Goal: Task Accomplishment & Management: Manage account settings

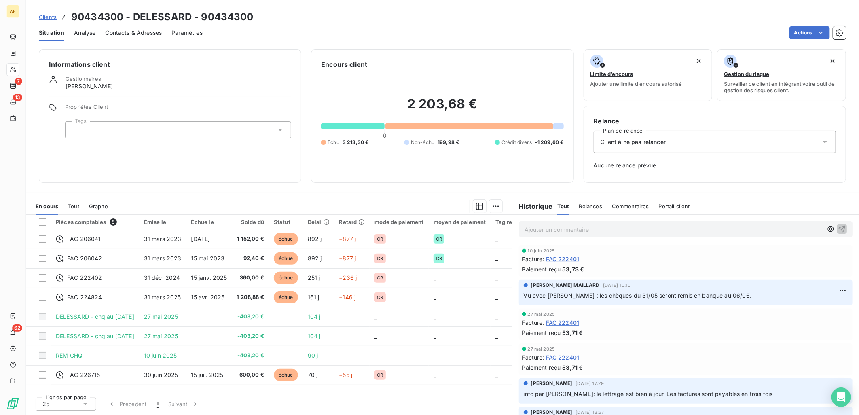
click at [41, 16] on span "Clients" at bounding box center [48, 17] width 18 height 6
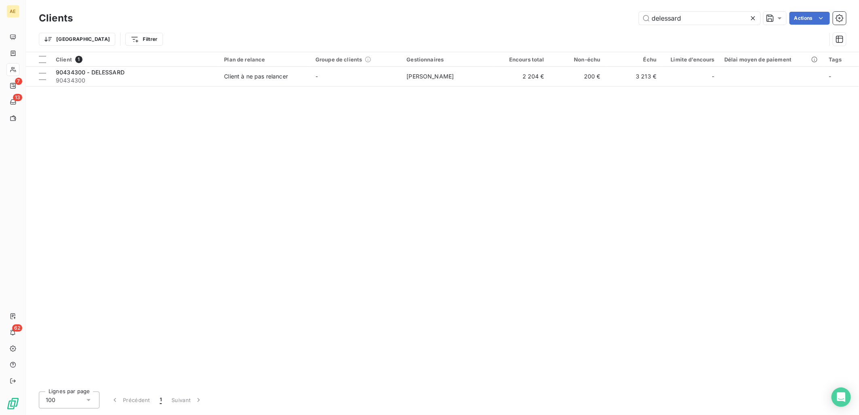
drag, startPoint x: 648, startPoint y: 21, endPoint x: 542, endPoint y: 24, distance: 106.0
click at [548, 22] on div "delessard Actions" at bounding box center [465, 18] width 764 height 13
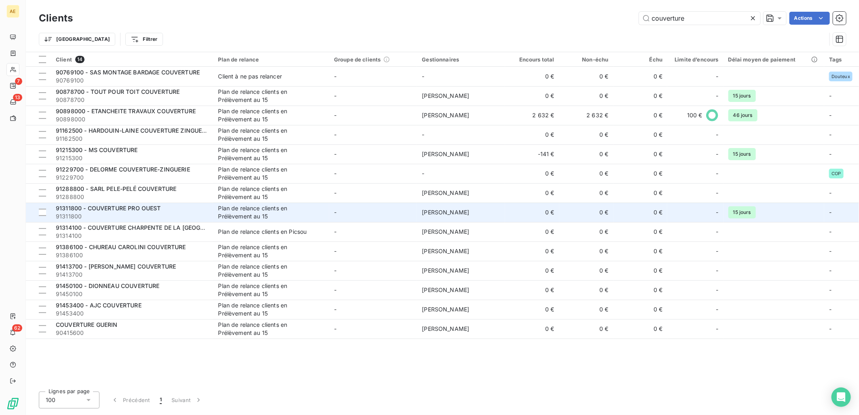
type input "couverture"
click at [170, 209] on div "91311800 - COUVERTURE PRO OUEST" at bounding box center [132, 208] width 153 height 8
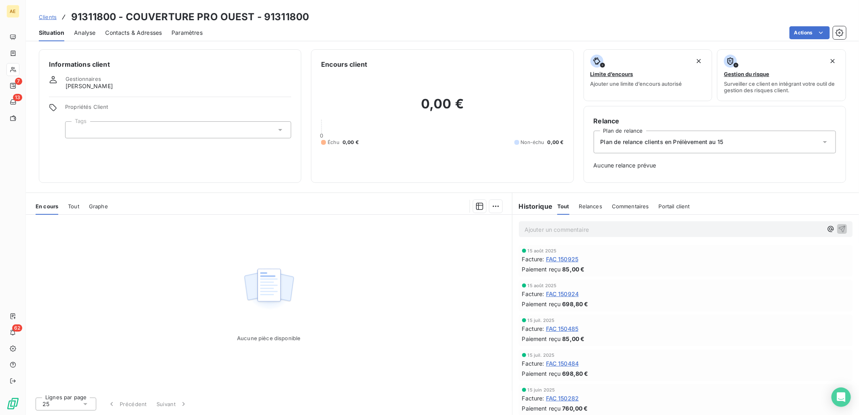
click at [567, 257] on span "FAC 150925" at bounding box center [562, 259] width 33 height 8
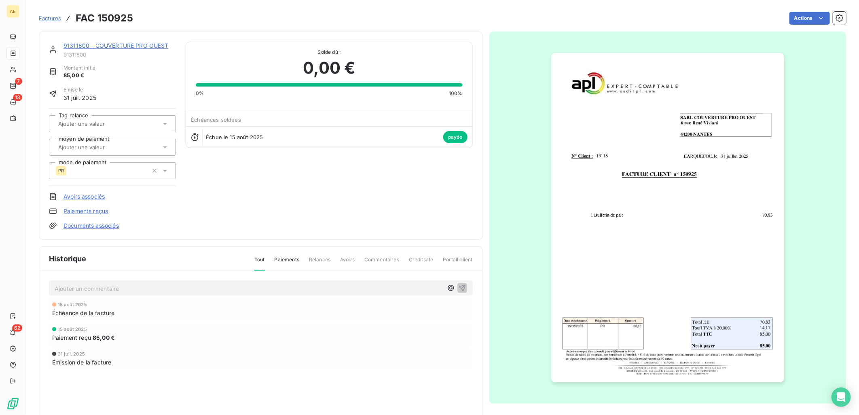
click at [85, 44] on link "91311800 - COUVERTURE PRO OUEST" at bounding box center [116, 45] width 105 height 7
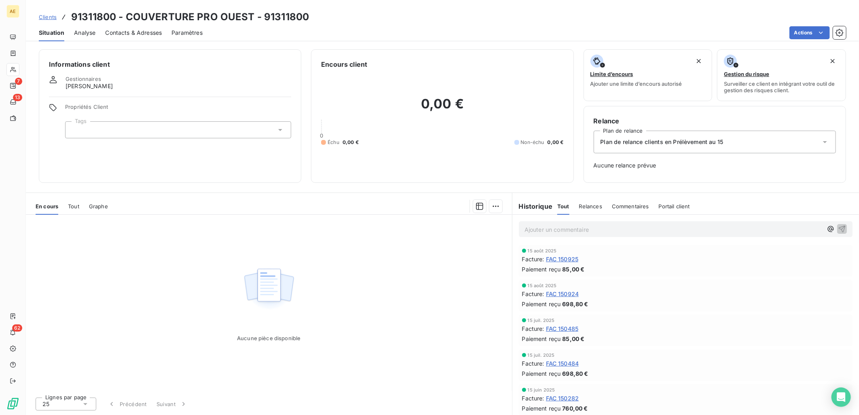
click at [563, 329] on span "FAC 150485" at bounding box center [562, 328] width 33 height 8
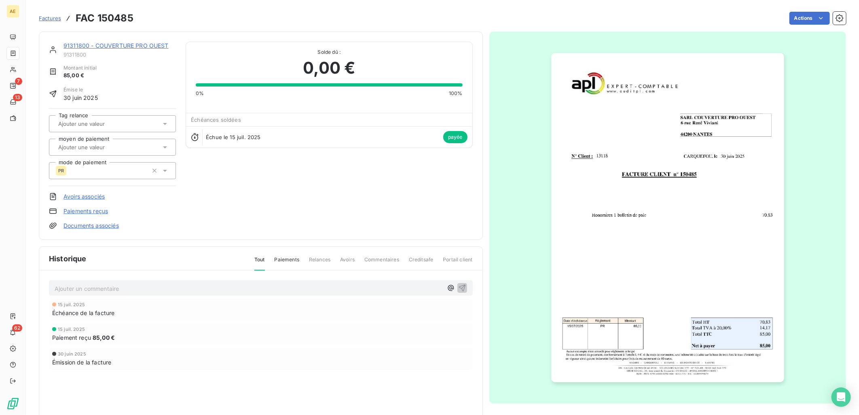
click at [140, 44] on link "91311800 - COUVERTURE PRO OUEST" at bounding box center [116, 45] width 105 height 7
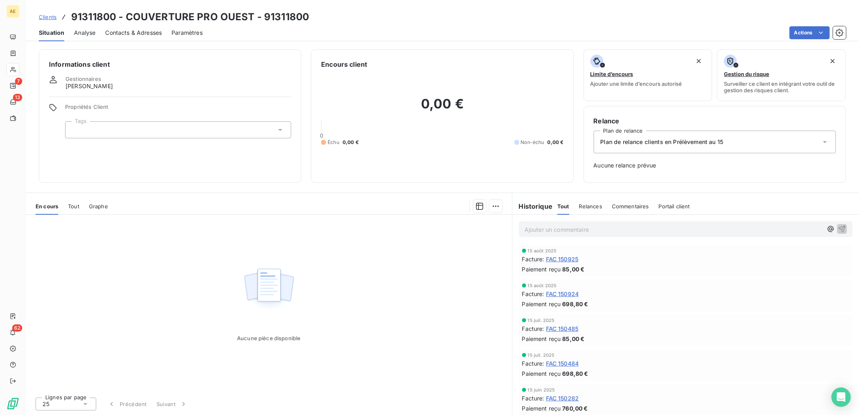
click at [49, 17] on span "Clients" at bounding box center [48, 17] width 18 height 6
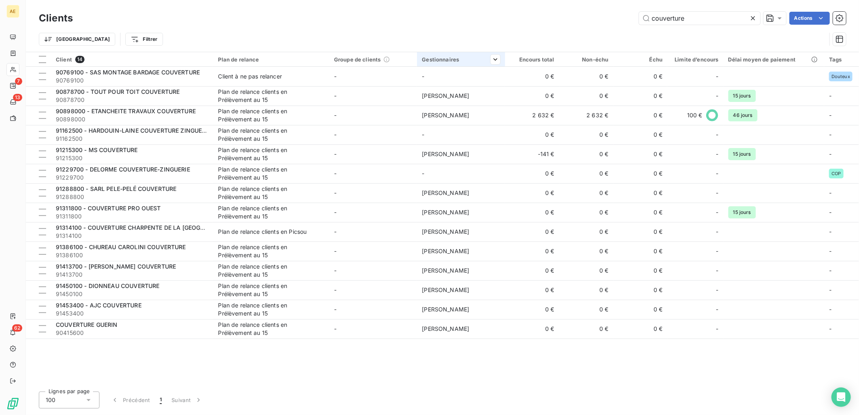
drag, startPoint x: 710, startPoint y: 18, endPoint x: 434, endPoint y: 65, distance: 279.8
click at [434, 65] on div "Clients couverture Actions Trier Filtrer Client 14 Plan de relance Groupe de cl…" at bounding box center [442, 207] width 833 height 415
type input "t"
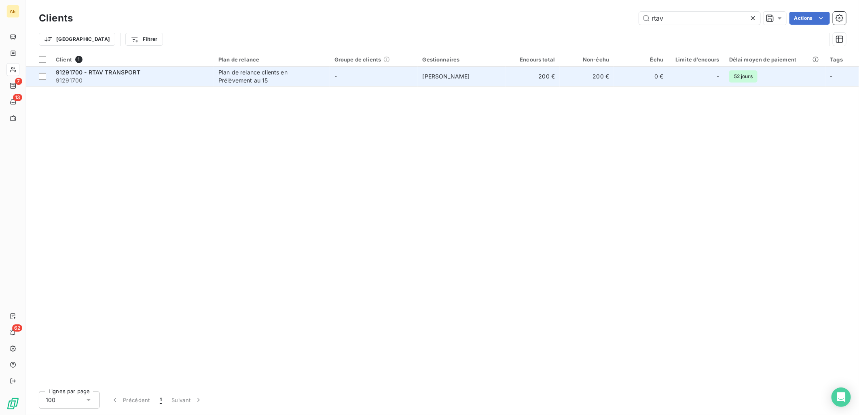
type input "rtav"
click at [125, 75] on span "91291700 - RTAV TRANSPORT" at bounding box center [98, 72] width 85 height 7
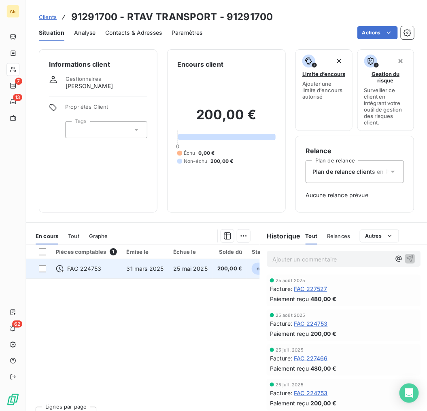
click at [108, 273] on td "FAC 224753" at bounding box center [86, 268] width 71 height 19
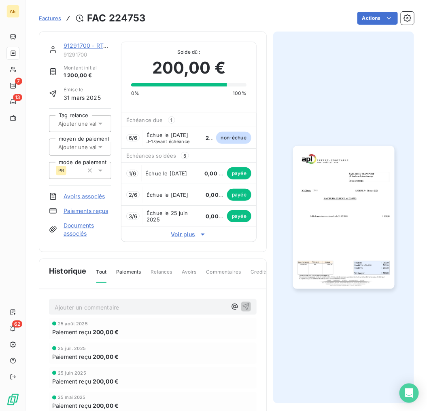
click at [201, 238] on icon at bounding box center [203, 235] width 8 height 8
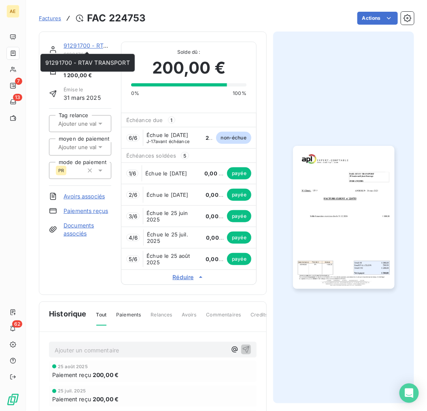
click at [86, 43] on link "91291700 - RTAV TRANSPORT" at bounding box center [106, 45] width 85 height 7
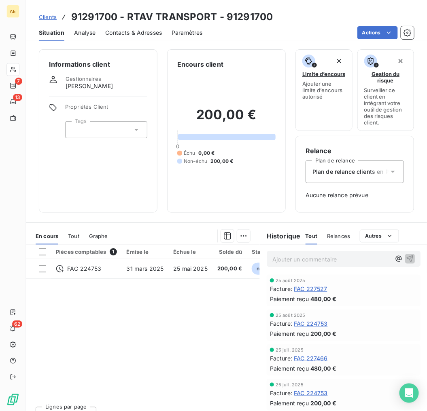
click at [316, 288] on span "FAC 227527" at bounding box center [311, 289] width 34 height 8
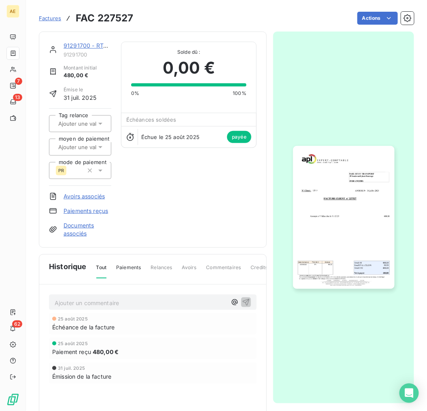
click at [362, 204] on img "button" at bounding box center [344, 218] width 102 height 144
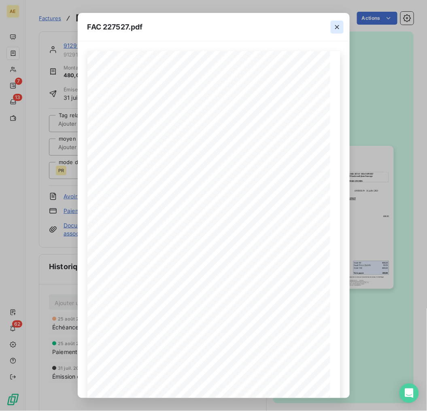
click at [337, 26] on icon "button" at bounding box center [337, 27] width 4 height 4
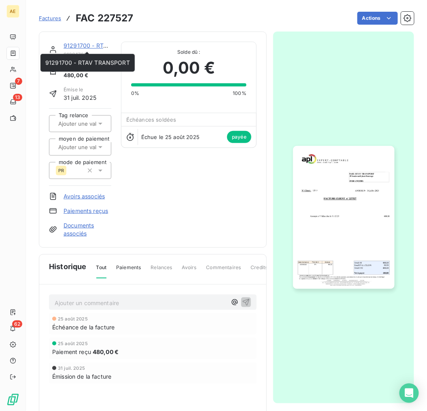
click at [71, 43] on link "91291700 - RTAV TRANSPORT" at bounding box center [106, 45] width 85 height 7
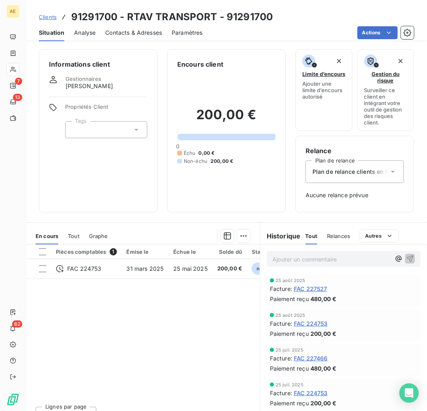
click at [159, 163] on div "Informations client Gestionnaires [PERSON_NAME] Propriétés Client Tags Encours …" at bounding box center [226, 130] width 401 height 163
click at [53, 17] on span "Clients" at bounding box center [48, 17] width 18 height 6
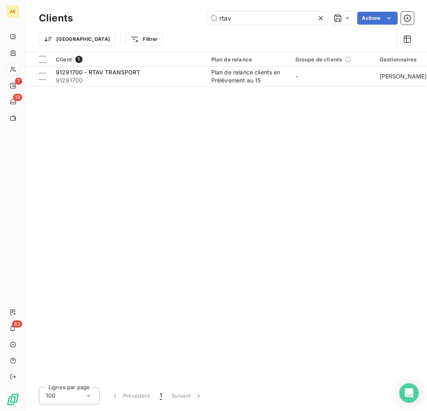
drag, startPoint x: 276, startPoint y: 21, endPoint x: 130, endPoint y: 22, distance: 146.4
click at [129, 21] on div "rtav Actions" at bounding box center [248, 18] width 331 height 13
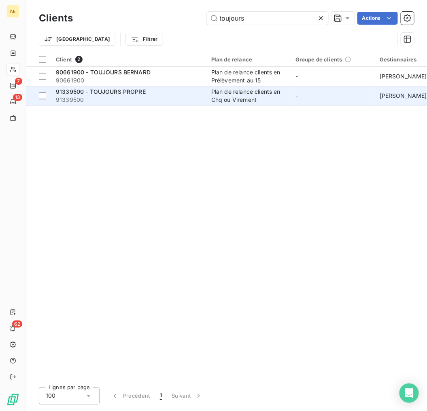
type input "toujours"
click at [139, 100] on span "91339500" at bounding box center [129, 100] width 146 height 8
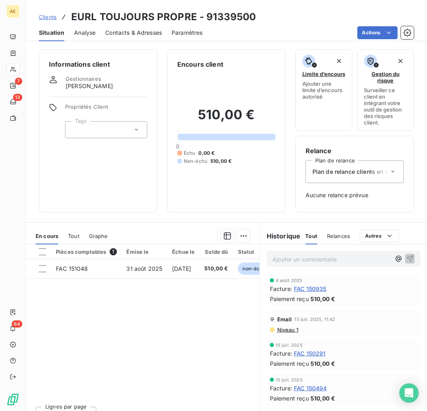
click at [51, 17] on span "Clients" at bounding box center [48, 17] width 18 height 6
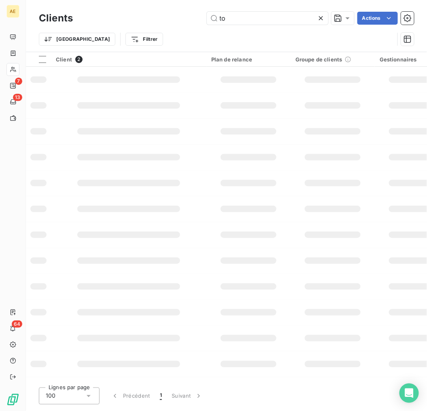
type input "t"
type input "rtav"
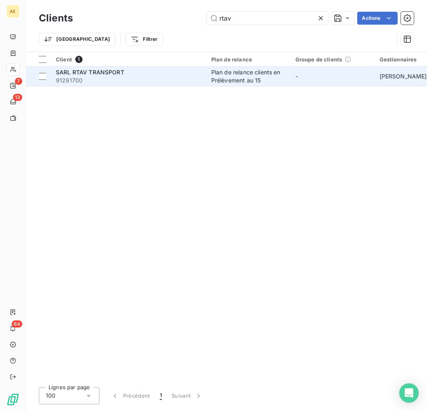
click at [175, 80] on span "91291700" at bounding box center [129, 80] width 146 height 8
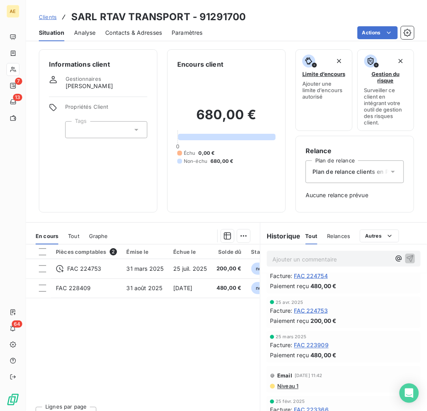
scroll to position [269, 0]
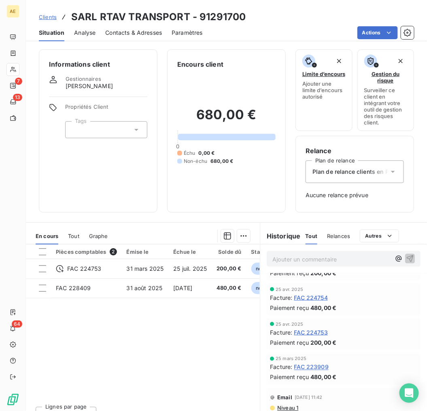
click at [309, 329] on span "FAC 224753" at bounding box center [311, 332] width 34 height 8
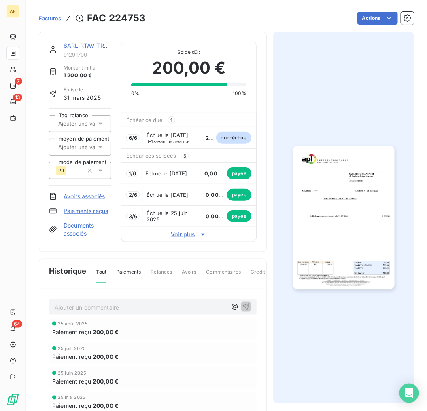
click at [342, 184] on img "button" at bounding box center [344, 218] width 102 height 144
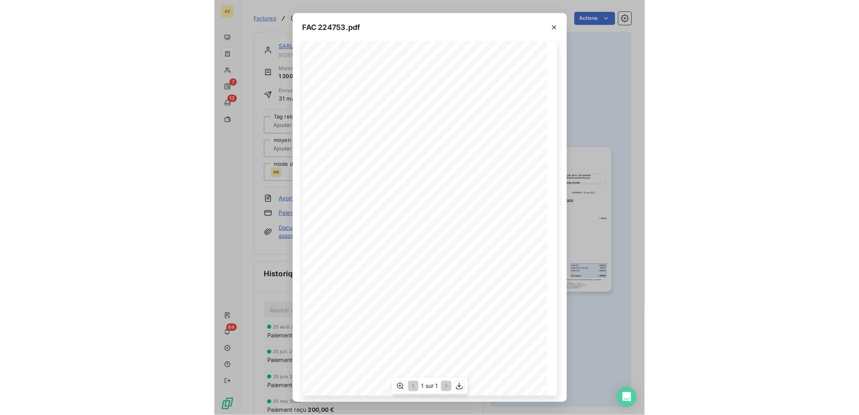
scroll to position [13, 0]
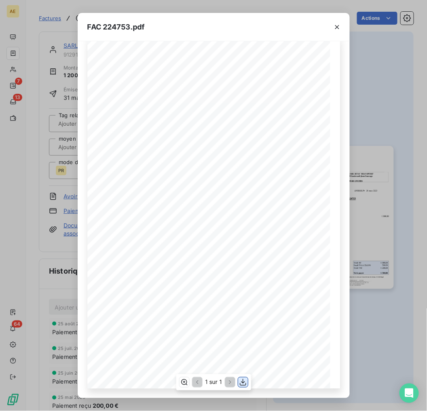
click at [245, 381] on icon "button" at bounding box center [243, 383] width 8 height 8
click at [193, 24] on div "FAC 224753.pdf" at bounding box center [214, 27] width 272 height 28
click at [335, 25] on icon "button" at bounding box center [337, 27] width 4 height 4
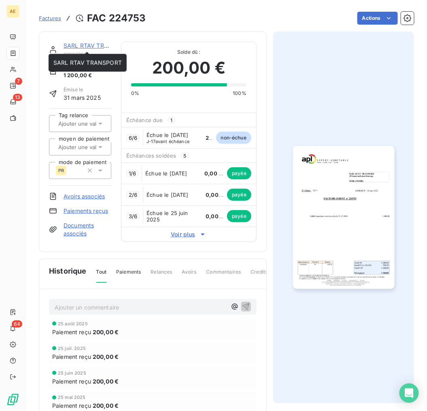
click at [91, 42] on link "SARL RTAV TRANSPORT" at bounding box center [98, 45] width 68 height 7
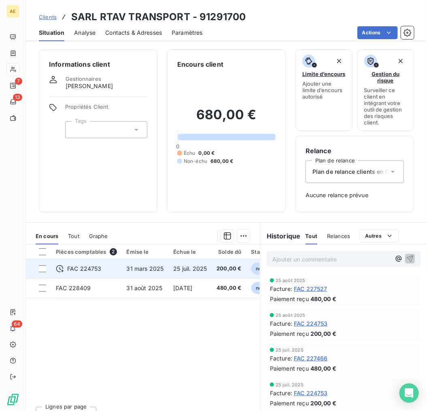
click at [104, 273] on td "FAC 224753" at bounding box center [86, 268] width 71 height 19
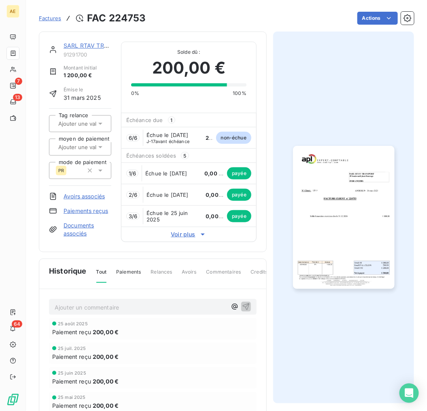
click at [183, 237] on span "Voir plus" at bounding box center [188, 235] width 135 height 8
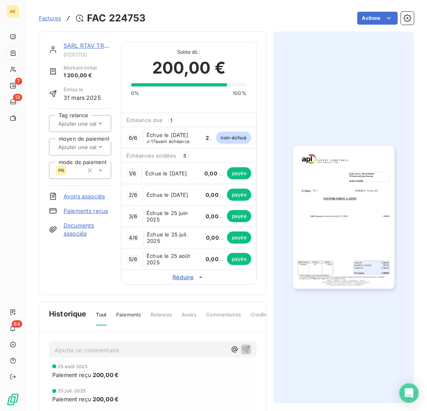
click at [78, 48] on link "SARL RTAV TRANSPORT" at bounding box center [98, 45] width 68 height 7
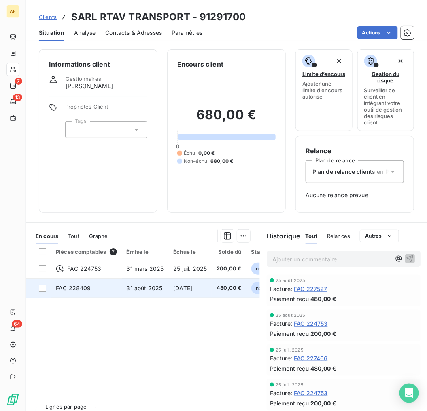
click at [104, 292] on td "FAC 228409" at bounding box center [86, 288] width 71 height 19
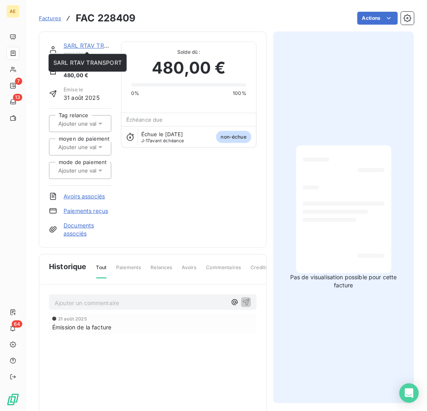
click at [83, 42] on link "SARL RTAV TRANSPORT" at bounding box center [98, 45] width 68 height 7
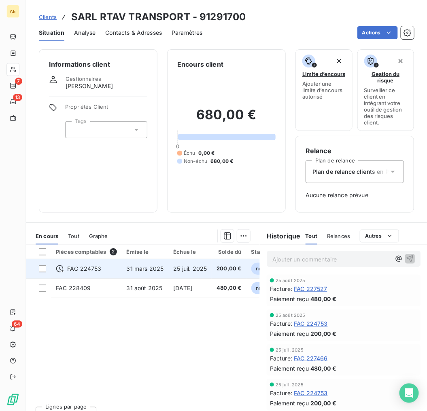
click at [125, 271] on td "31 mars 2025" at bounding box center [145, 268] width 47 height 19
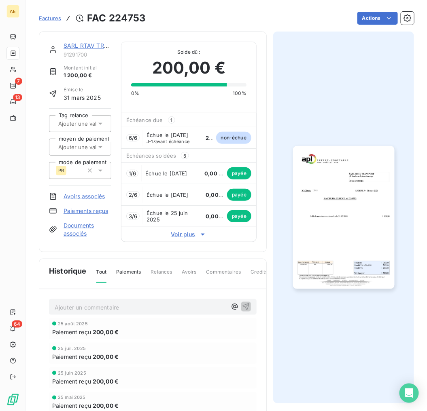
click at [328, 220] on img "button" at bounding box center [344, 218] width 102 height 144
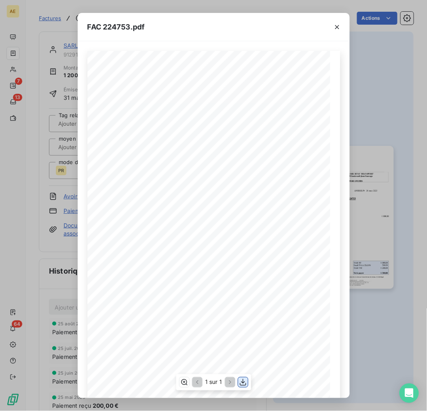
click at [240, 381] on icon "button" at bounding box center [243, 383] width 8 height 8
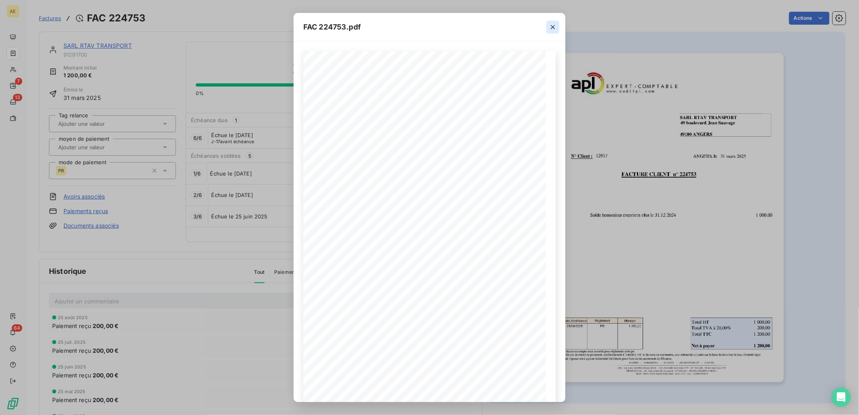
click at [553, 26] on icon "button" at bounding box center [553, 27] width 4 height 4
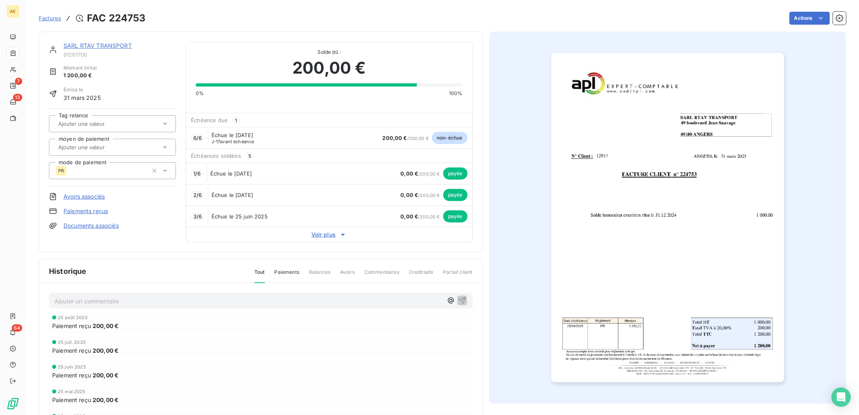
click at [363, 143] on div "6 / 6 Échue le [DATE] J-17 avant échéance 200,00 € / 200,00 € non-échue" at bounding box center [329, 137] width 286 height 21
click at [805, 17] on html "AE 7 13 64 Factures FAC 224753 Actions SARL RTAV TRANSPORT 91291700 Montant ini…" at bounding box center [429, 207] width 859 height 415
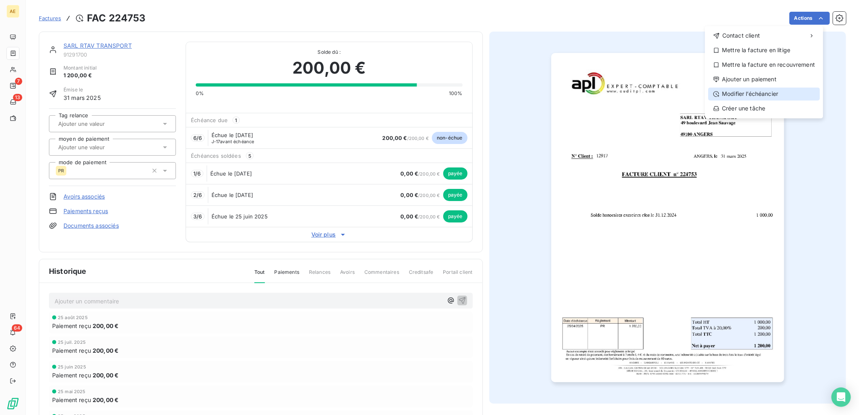
click at [754, 91] on div "Modifier l’échéancier" at bounding box center [764, 93] width 112 height 13
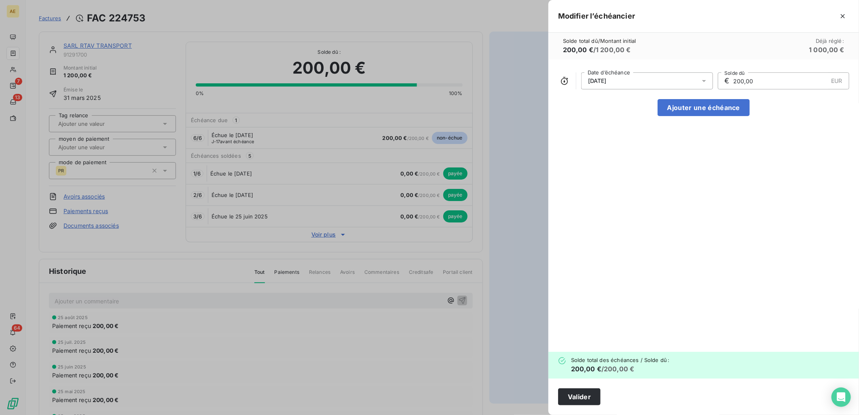
click at [701, 82] on icon at bounding box center [704, 81] width 8 height 8
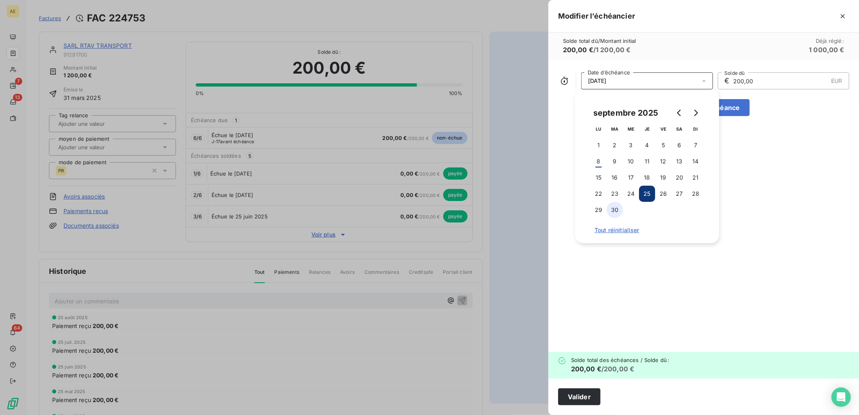
click at [617, 212] on button "30" at bounding box center [615, 210] width 16 height 16
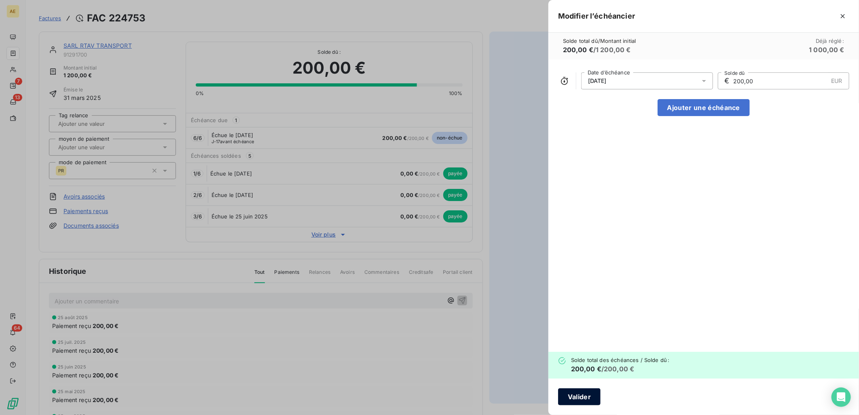
click at [591, 396] on button "Valider" at bounding box center [579, 396] width 42 height 17
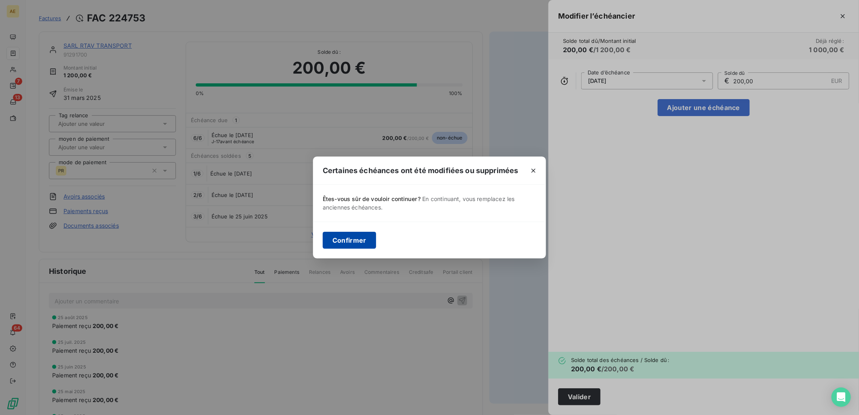
click at [363, 243] on button "Confirmer" at bounding box center [349, 240] width 53 height 17
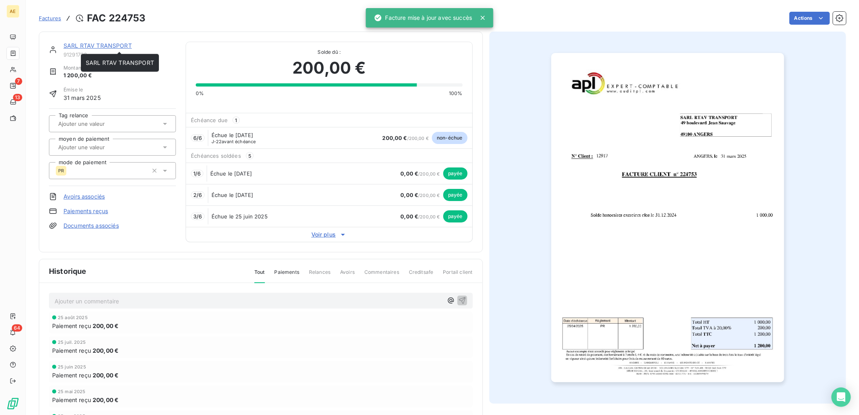
click at [103, 47] on link "SARL RTAV TRANSPORT" at bounding box center [98, 45] width 68 height 7
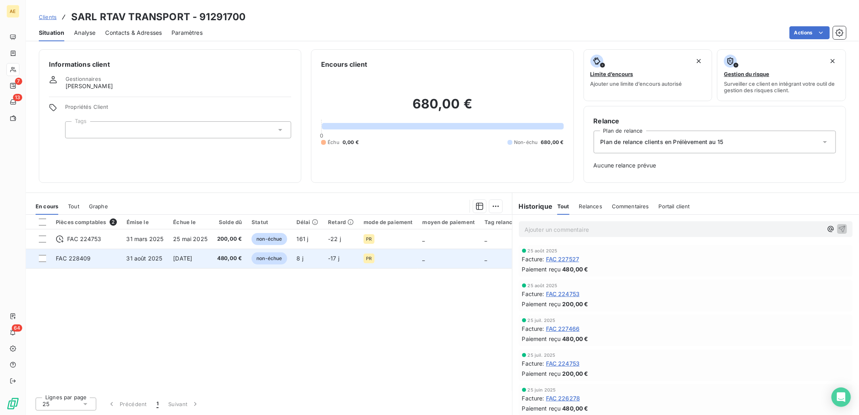
click at [142, 260] on span "31 août 2025" at bounding box center [145, 258] width 36 height 7
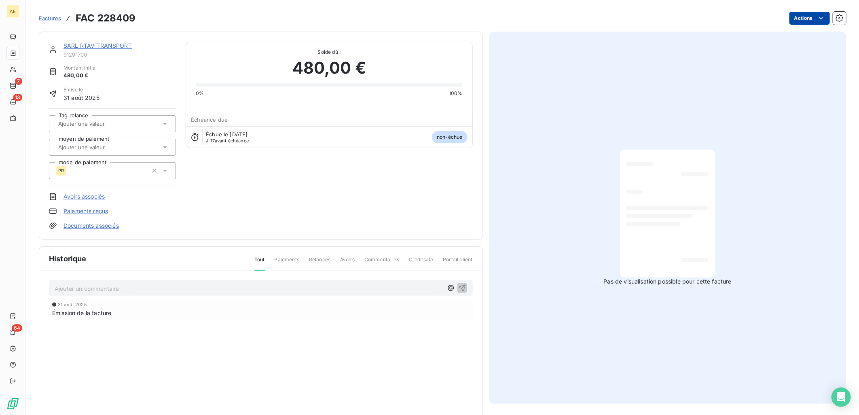
click at [808, 17] on html "AE 7 13 64 Factures FAC 228409 Actions SARL RTAV TRANSPORT 91291700 Montant ini…" at bounding box center [429, 207] width 859 height 415
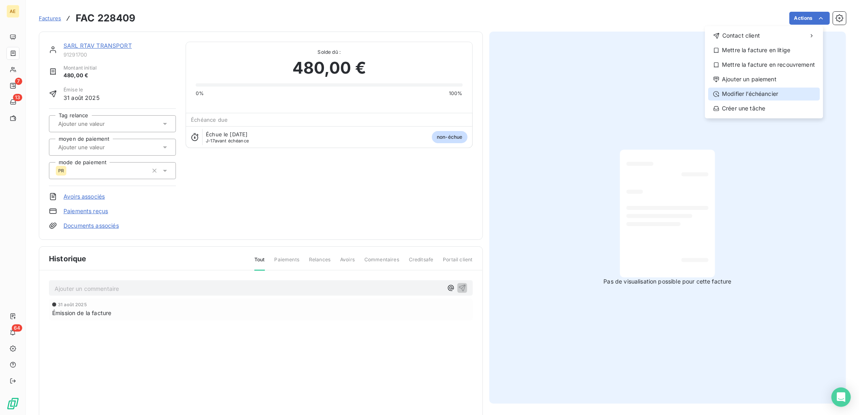
click at [763, 98] on div "Modifier l’échéancier" at bounding box center [764, 93] width 112 height 13
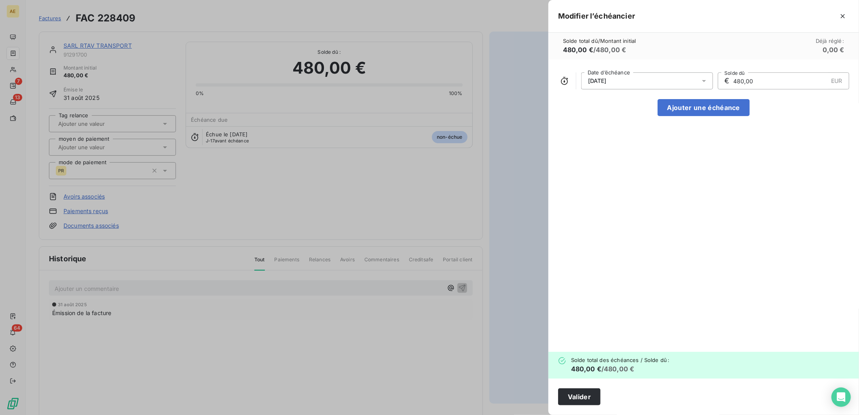
click at [705, 82] on icon at bounding box center [704, 81] width 8 height 8
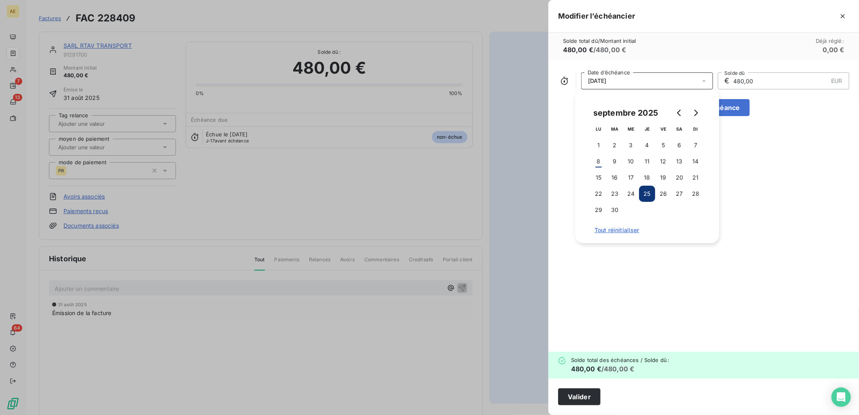
click at [737, 80] on input "480,00" at bounding box center [780, 81] width 95 height 16
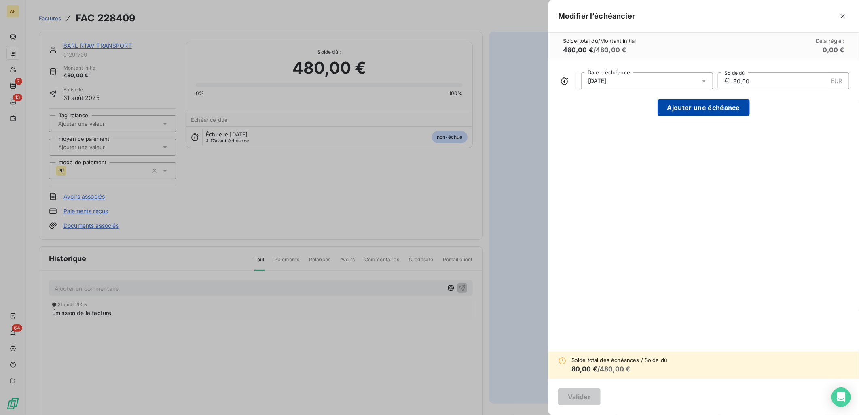
type input "80,00"
click at [723, 106] on button "Ajouter une échéance" at bounding box center [704, 107] width 92 height 17
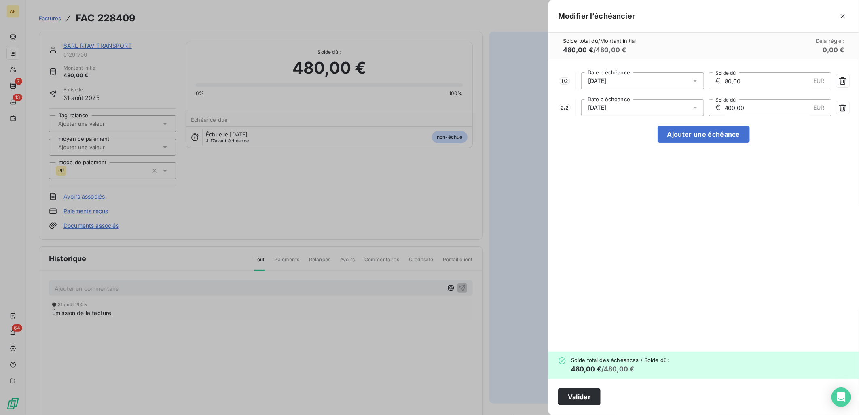
click at [630, 107] on div "[DATE]" at bounding box center [642, 107] width 123 height 17
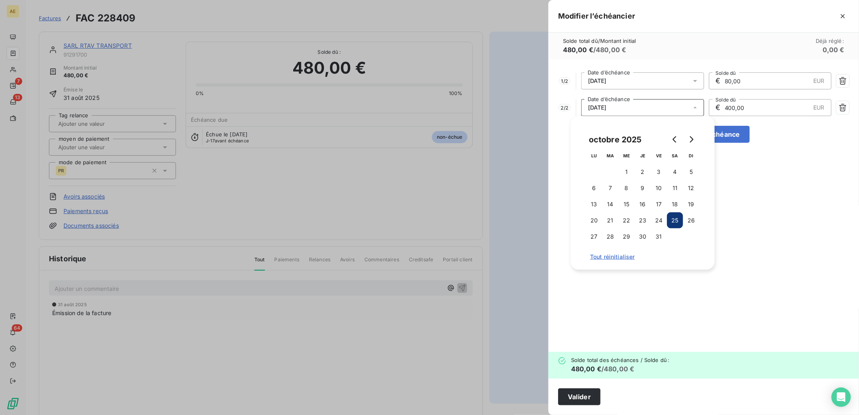
click at [805, 160] on div "1 / 2 [DATE] Date d’échéance € 80,00 EUR Solde dû 2 / 2 [DATE] Date d’échéance …" at bounding box center [704, 205] width 311 height 292
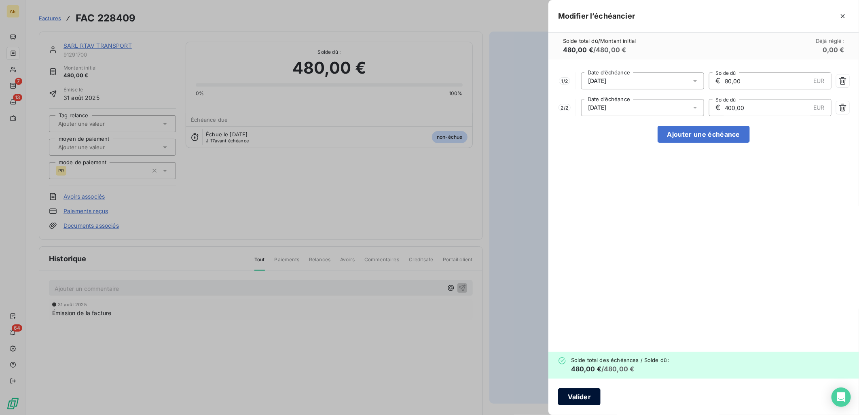
click at [578, 401] on button "Valider" at bounding box center [579, 396] width 42 height 17
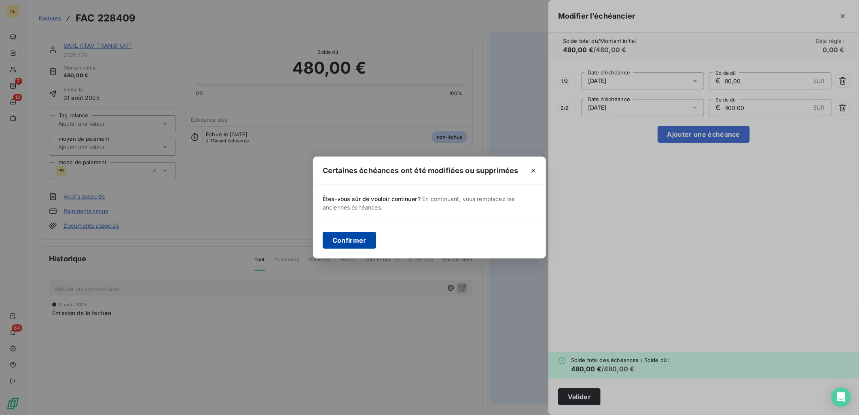
click at [361, 239] on button "Confirmer" at bounding box center [349, 240] width 53 height 17
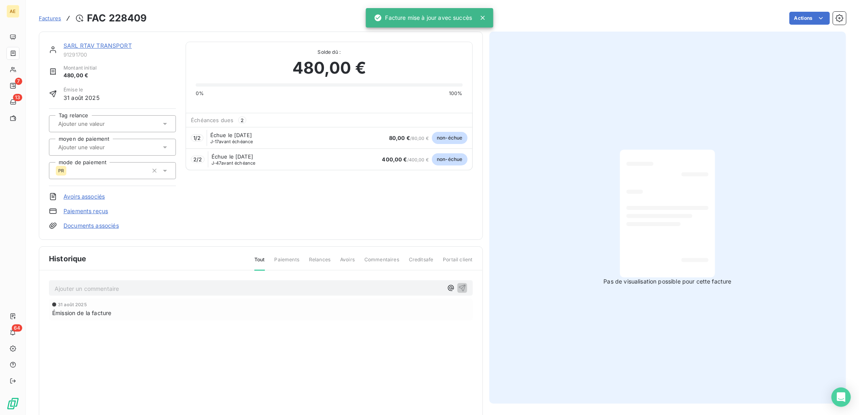
click at [104, 45] on link "SARL RTAV TRANSPORT" at bounding box center [98, 45] width 68 height 7
